Goal: Check status: Check status

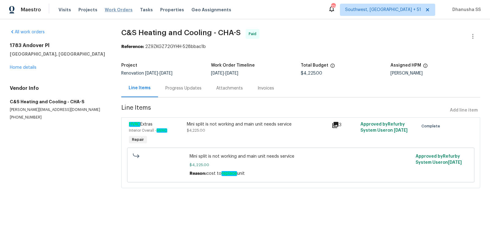
click at [111, 10] on span "Work Orders" at bounding box center [119, 10] width 28 height 6
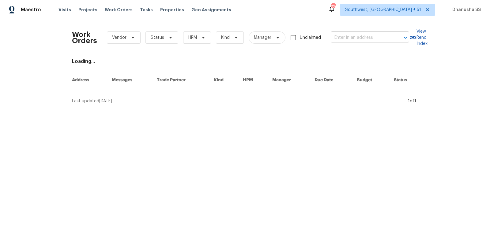
click at [347, 41] on input "text" at bounding box center [361, 37] width 61 height 9
paste input "[STREET_ADDRESS]"
type input "[STREET_ADDRESS]"
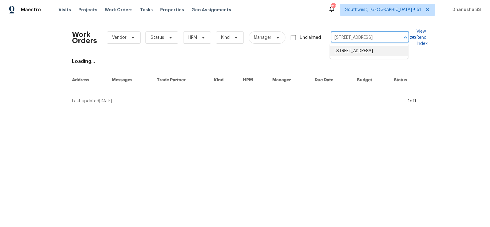
click at [343, 55] on li "[STREET_ADDRESS]" at bounding box center [369, 51] width 78 height 10
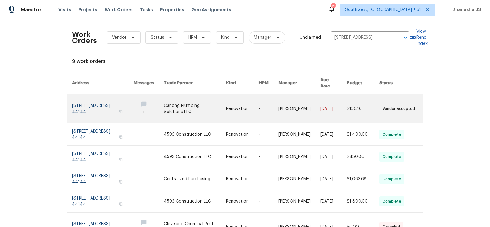
click at [195, 99] on link at bounding box center [195, 109] width 62 height 29
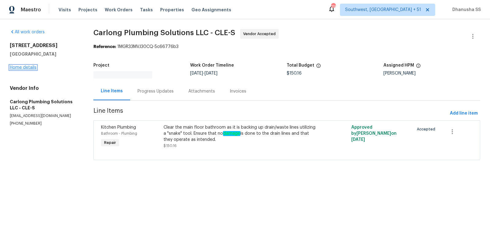
click at [16, 68] on link "Home details" at bounding box center [23, 68] width 27 height 4
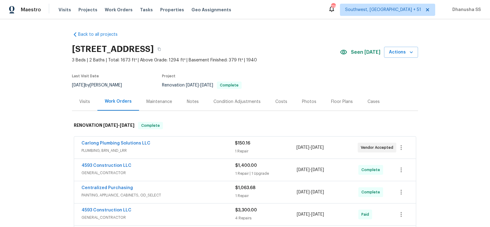
click at [88, 102] on div "Visits" at bounding box center [84, 102] width 11 height 6
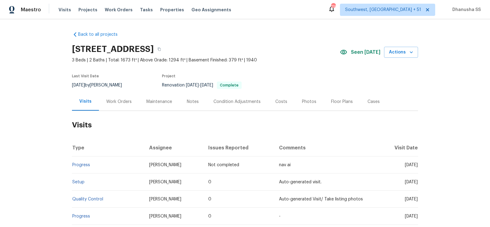
scroll to position [73, 0]
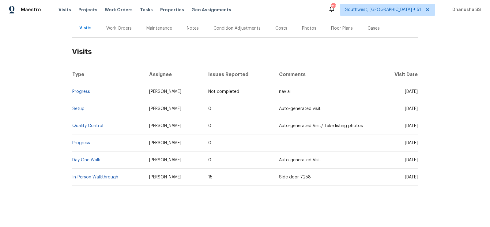
click at [76, 111] on td "Setup" at bounding box center [108, 108] width 72 height 17
click at [77, 110] on link "Setup" at bounding box center [78, 109] width 12 height 4
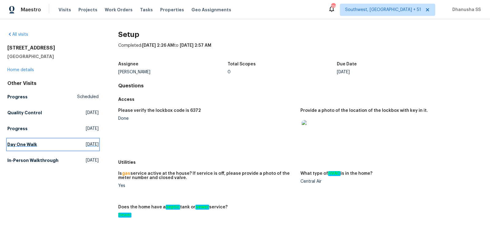
click at [39, 144] on link "Day One Walk [DATE]" at bounding box center [52, 144] width 91 height 11
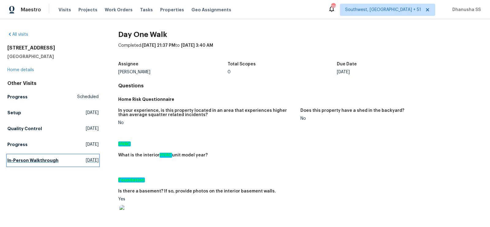
click at [30, 164] on link "In-Person Walkthrough [DATE]" at bounding box center [52, 160] width 91 height 11
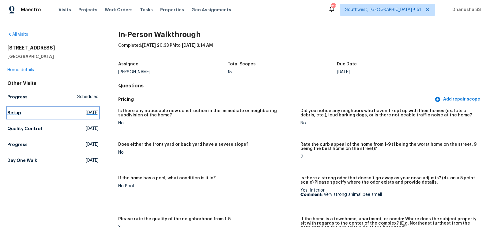
click at [19, 116] on h5 "Setup" at bounding box center [14, 113] width 14 height 6
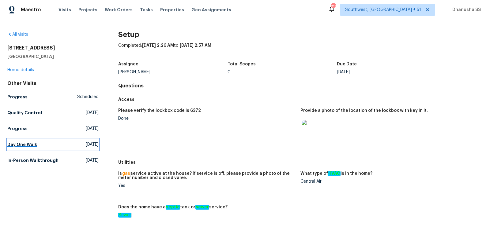
click at [92, 142] on span "[DATE]" at bounding box center [92, 145] width 13 height 6
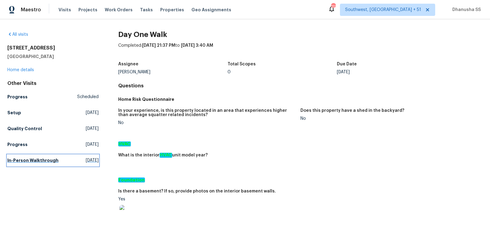
click at [55, 159] on link "In-Person Walkthrough [DATE]" at bounding box center [52, 160] width 91 height 11
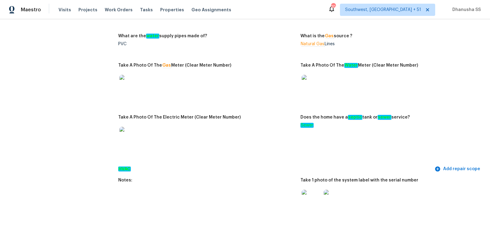
scroll to position [80, 0]
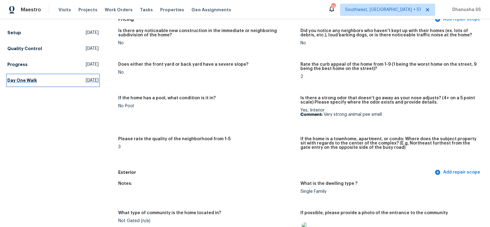
click at [43, 80] on link "Day One Walk [DATE]" at bounding box center [52, 80] width 91 height 11
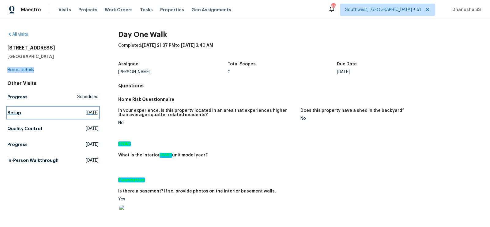
click at [30, 112] on link "Setup [DATE]" at bounding box center [52, 112] width 91 height 11
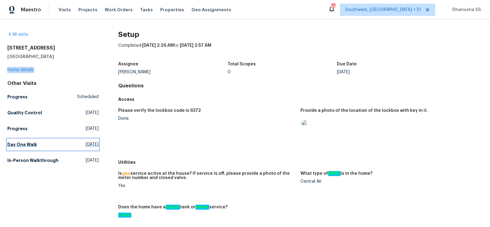
click at [44, 146] on link "Day One Walk [DATE]" at bounding box center [52, 144] width 91 height 11
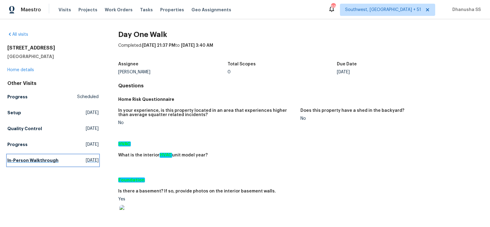
click at [49, 160] on h5 "In-Person Walkthrough" at bounding box center [32, 161] width 51 height 6
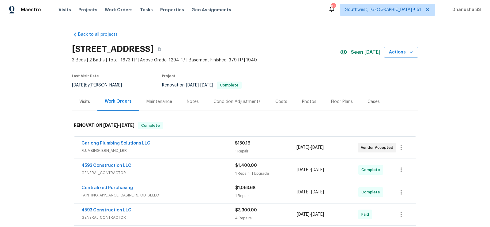
scroll to position [159, 0]
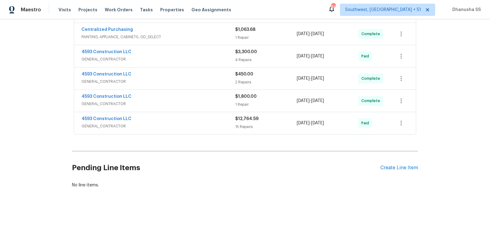
click at [210, 124] on span "GENERAL_CONTRACTOR" at bounding box center [158, 126] width 154 height 6
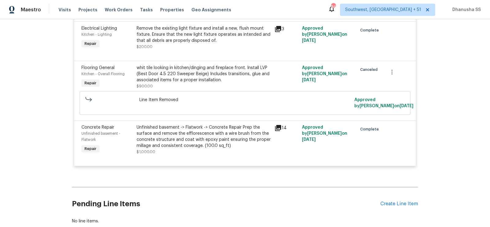
scroll to position [957, 0]
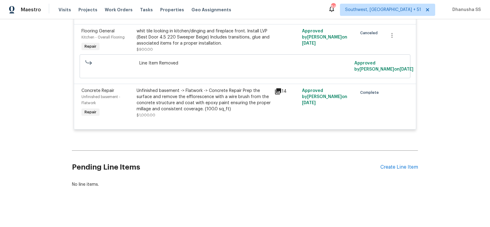
click at [195, 108] on div "Unfinished basement -> Flatwork -> Concrete Repair Prep the surface and remove …" at bounding box center [204, 100] width 134 height 24
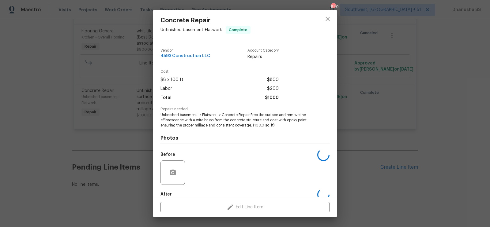
scroll to position [34, 0]
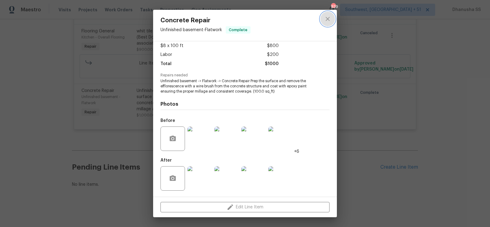
click at [329, 22] on icon "close" at bounding box center [327, 18] width 7 height 7
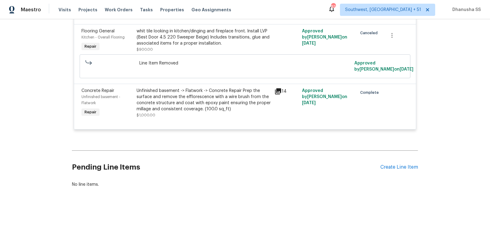
click at [219, 102] on div "Unfinished basement -> Flatwork -> Concrete Repair Prep the surface and remove …" at bounding box center [204, 100] width 134 height 24
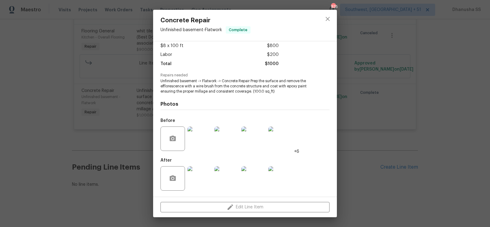
click at [194, 137] on img at bounding box center [199, 139] width 24 height 24
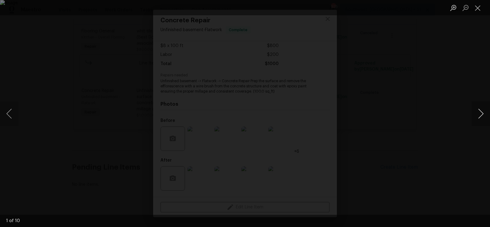
click at [476, 114] on button "Next image" at bounding box center [480, 114] width 18 height 24
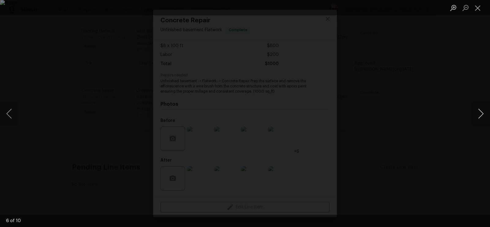
click at [476, 114] on button "Next image" at bounding box center [480, 114] width 18 height 24
click at [476, 111] on button "Next image" at bounding box center [480, 114] width 18 height 24
click at [452, 154] on div "Lightbox" at bounding box center [245, 113] width 490 height 227
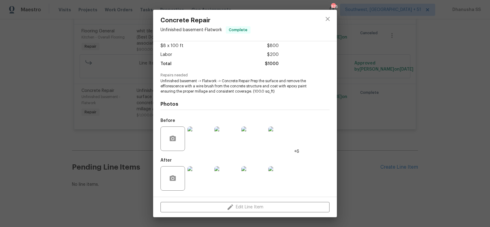
click at [452, 155] on div "Concrete Repair Unfinished basement - Flatwork Complete Vendor 4593 Constructio…" at bounding box center [245, 113] width 490 height 227
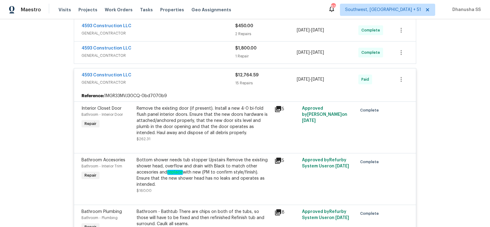
scroll to position [204, 0]
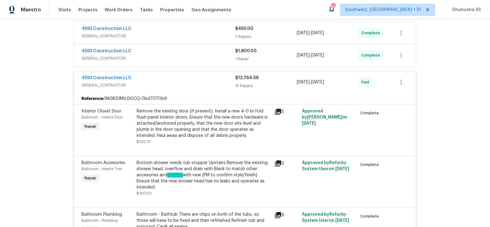
click at [212, 64] on div "4593 Construction LLC GENERAL_CONTRACTOR $1,800.00 1 Repair 8/20/2025 - 8/26/20…" at bounding box center [245, 55] width 342 height 22
click at [211, 48] on div "4593 Construction LLC" at bounding box center [158, 51] width 154 height 7
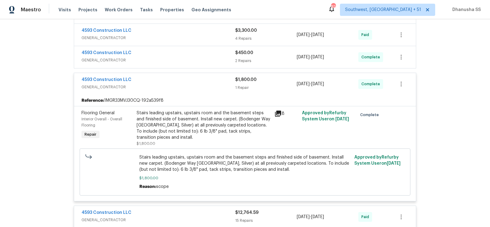
scroll to position [180, 0]
click at [197, 113] on div "Stairs leading upstairs, upstairs room and the basement steps and finished side…" at bounding box center [204, 125] width 134 height 31
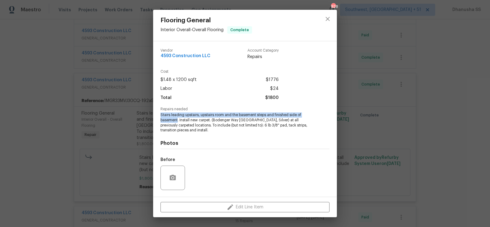
drag, startPoint x: 161, startPoint y: 114, endPoint x: 178, endPoint y: 122, distance: 18.2
click at [178, 122] on span "Stairs leading upstairs, upstairs room and the basement steps and finished side…" at bounding box center [236, 123] width 152 height 21
copy span "Stairs leading upstairs, upstairs room and the basement steps and finished side…"
click at [327, 18] on icon "close" at bounding box center [327, 19] width 4 height 4
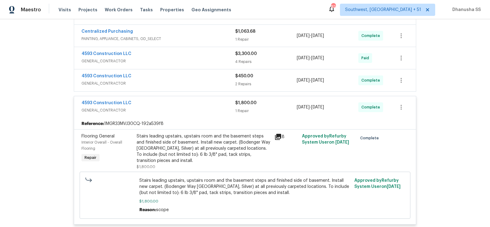
click at [191, 77] on div "4593 Construction LLC" at bounding box center [158, 76] width 154 height 7
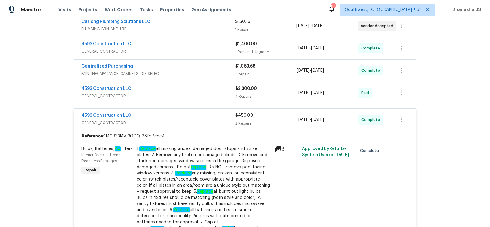
scroll to position [122, 0]
click at [203, 93] on span "GENERAL_CONTRACTOR" at bounding box center [158, 96] width 154 height 6
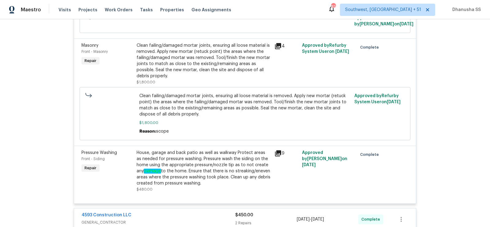
scroll to position [316, 0]
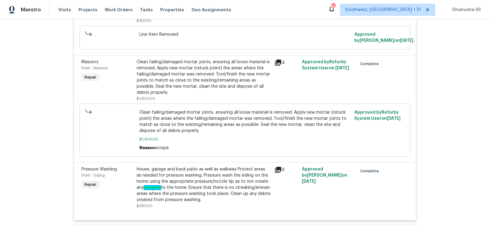
click at [187, 88] on div "Clean failing/damaged mortar joints, ensuring all loose material is removed. Ap…" at bounding box center [204, 77] width 134 height 37
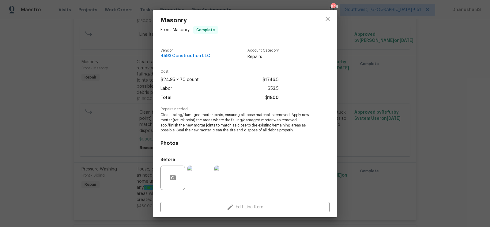
scroll to position [39, 0]
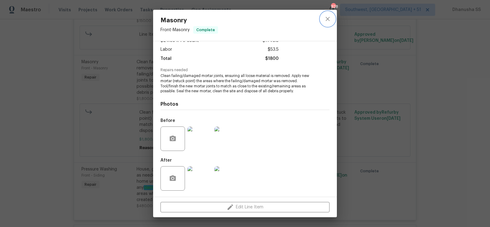
click at [325, 22] on icon "close" at bounding box center [327, 18] width 7 height 7
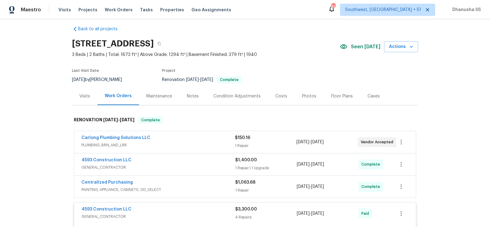
scroll to position [115, 0]
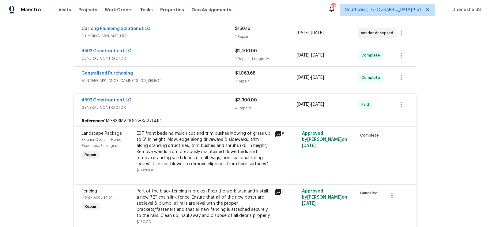
click at [218, 64] on div "4593 Construction LLC GENERAL_CONTRACTOR $1,400.00 1 Repair | 1 Upgrade 8/16/20…" at bounding box center [245, 55] width 342 height 22
click at [218, 72] on div "Centralized Purchasing" at bounding box center [158, 73] width 154 height 7
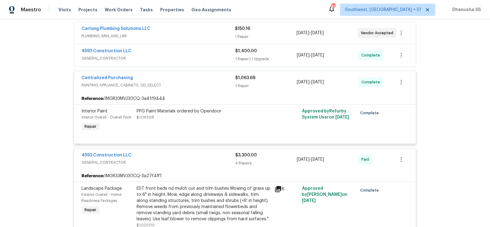
click at [219, 50] on div "4593 Construction LLC" at bounding box center [158, 51] width 154 height 7
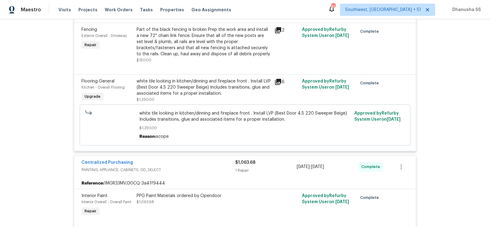
scroll to position [175, 0]
click at [206, 96] on div "white tile looking in kitchen/dinning and fireplace front . Install LVP (Best D…" at bounding box center [204, 90] width 134 height 24
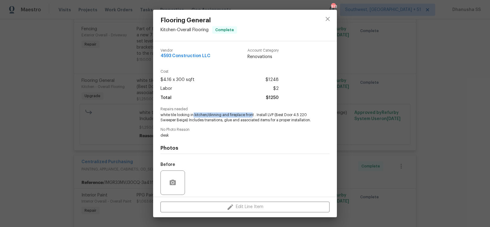
drag, startPoint x: 193, startPoint y: 115, endPoint x: 253, endPoint y: 115, distance: 60.0
click at [253, 115] on span "white tile looking in kitchen/dinning and fireplace front . Install LVP (Best D…" at bounding box center [236, 118] width 152 height 10
copy span "kitchen/dinning and fireplace fron"
click at [336, 24] on div at bounding box center [327, 25] width 18 height 31
click at [333, 18] on button "close" at bounding box center [327, 19] width 15 height 15
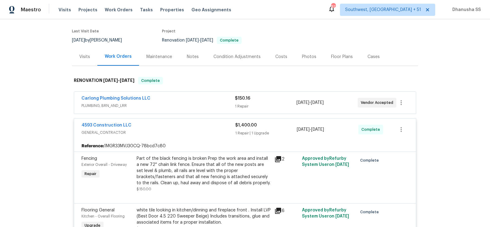
scroll to position [21, 0]
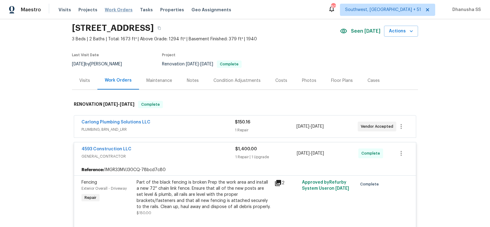
click at [115, 7] on span "Work Orders" at bounding box center [119, 10] width 28 height 6
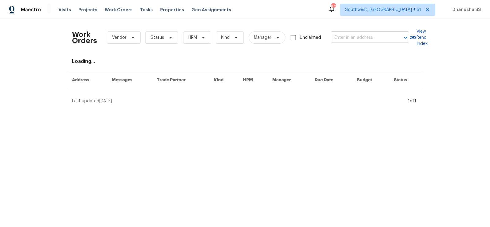
click at [350, 36] on input "text" at bounding box center [361, 37] width 61 height 9
paste input "6844 Northlake Dr, Zephyrhills, FL 33542"
type input "6844 Northlake Dr, Zephyrhills, FL 33542"
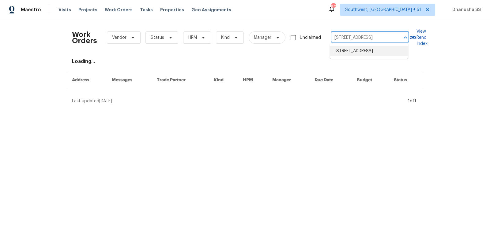
click at [349, 53] on li "6844 Northlake Dr, Zephyrhills, FL 33542" at bounding box center [369, 51] width 78 height 10
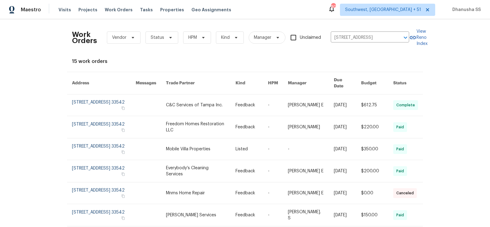
click at [217, 97] on link at bounding box center [200, 105] width 69 height 21
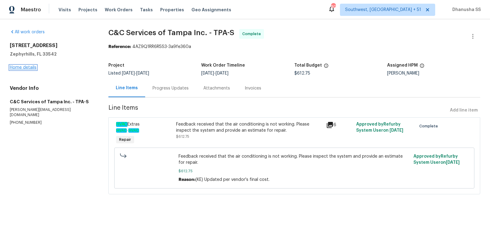
click at [30, 69] on link "Home details" at bounding box center [23, 68] width 27 height 4
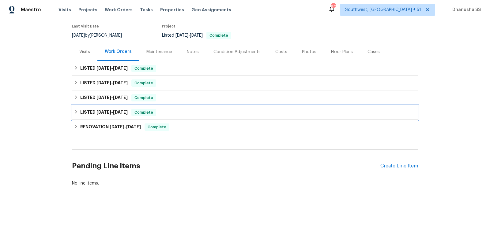
click at [191, 109] on div "LISTED 12/5/24 - 12/6/24 Complete" at bounding box center [245, 112] width 342 height 7
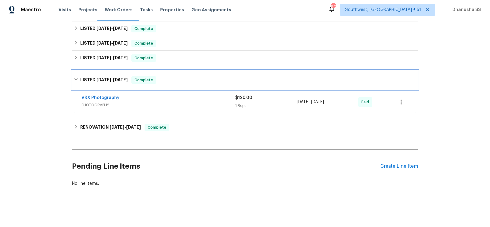
scroll to position [89, 0]
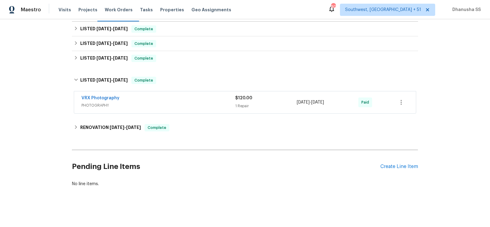
click at [201, 92] on div "VRX Photography PHOTOGRAPHY $120.00 1 Repair 12/5/2024 - 12/6/2024 Paid" at bounding box center [245, 103] width 342 height 22
click at [197, 98] on div "VRX Photography" at bounding box center [158, 98] width 154 height 7
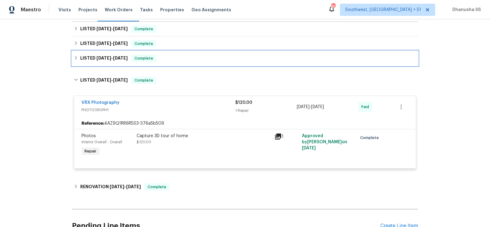
click at [186, 59] on div "LISTED 5/1/25 - 6/2/25 Complete" at bounding box center [245, 58] width 342 height 7
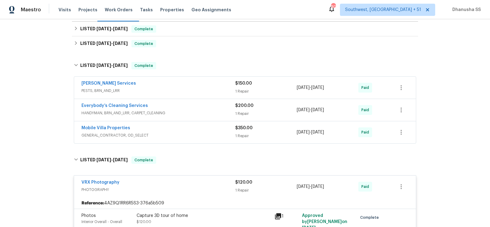
click at [204, 135] on span "GENERAL_CONTRACTOR, OD_SELECT" at bounding box center [158, 136] width 154 height 6
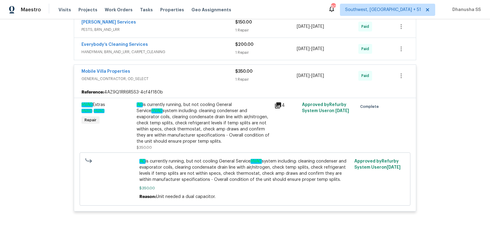
scroll to position [117, 0]
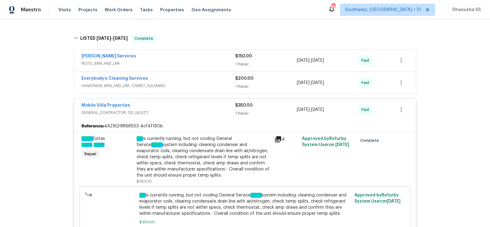
click at [209, 81] on div "Everybody’s Cleaning Services" at bounding box center [158, 79] width 154 height 7
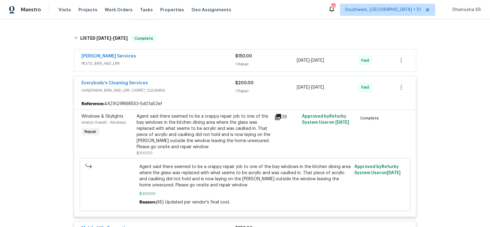
click at [206, 61] on span "PESTS, BRN_AND_LRR" at bounding box center [158, 64] width 154 height 6
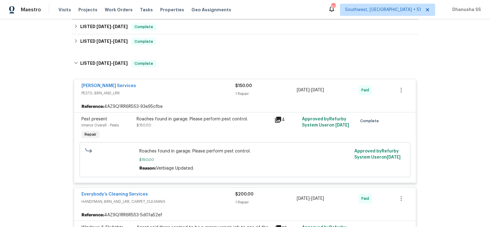
scroll to position [94, 0]
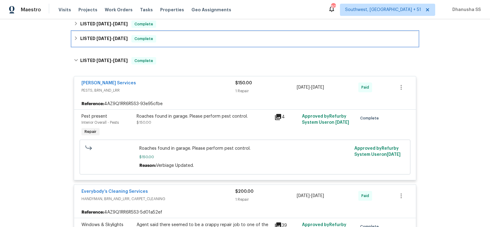
click at [176, 37] on div "LISTED 6/12/25 - 6/13/25 Complete" at bounding box center [245, 38] width 342 height 7
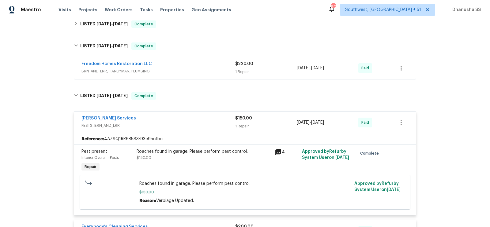
click at [203, 70] on span "BRN_AND_LRR, HANDYMAN, PLUMBING" at bounding box center [158, 71] width 154 height 6
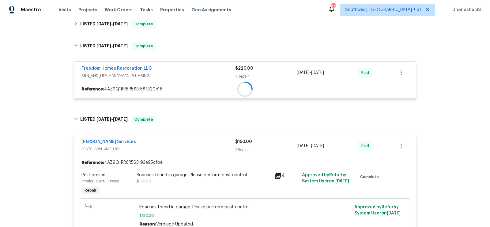
scroll to position [70, 0]
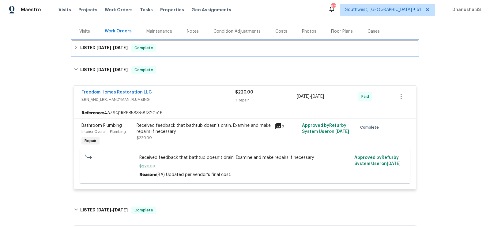
click at [184, 49] on div "LISTED 8/22/25 - 8/28/25 Complete" at bounding box center [245, 47] width 342 height 7
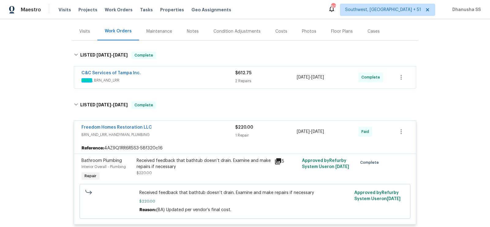
click at [205, 81] on span "HVAC , BRN_AND_LRR" at bounding box center [158, 80] width 154 height 6
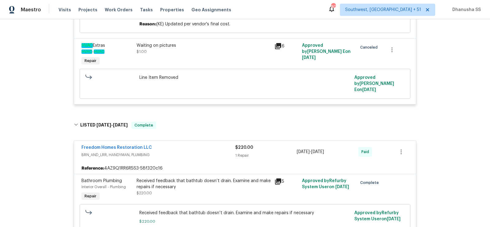
scroll to position [0, 0]
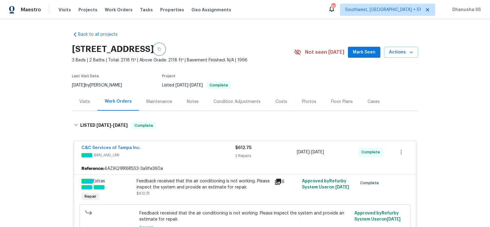
click at [165, 46] on button "button" at bounding box center [159, 49] width 11 height 11
